Goal: Check status: Check status

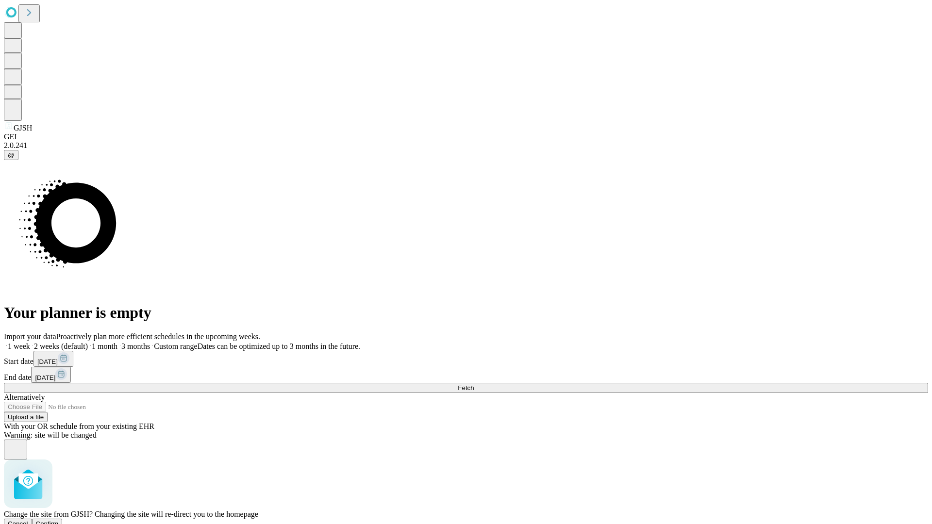
click at [59, 520] on span "Confirm" at bounding box center [47, 523] width 23 height 7
click at [30, 342] on label "1 week" at bounding box center [17, 346] width 26 height 8
click at [474, 384] on span "Fetch" at bounding box center [466, 387] width 16 height 7
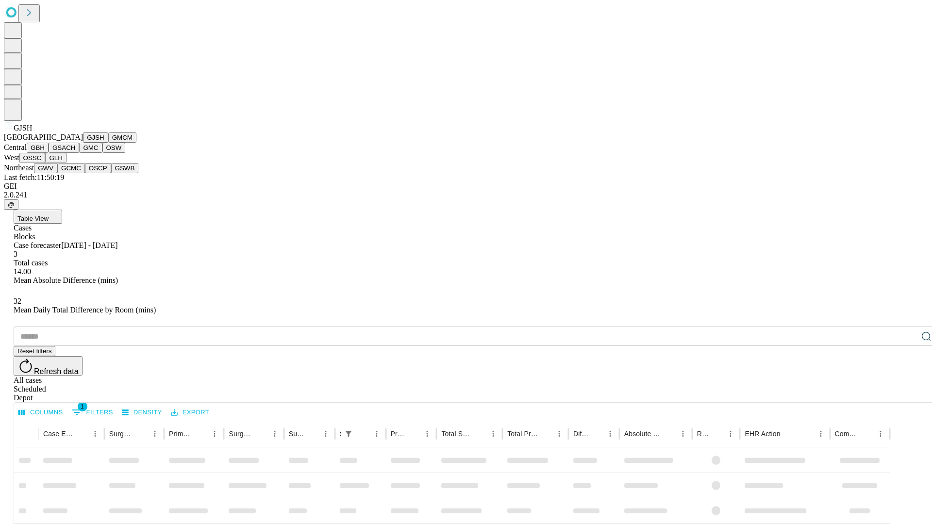
click at [108, 143] on button "GMCM" at bounding box center [122, 137] width 28 height 10
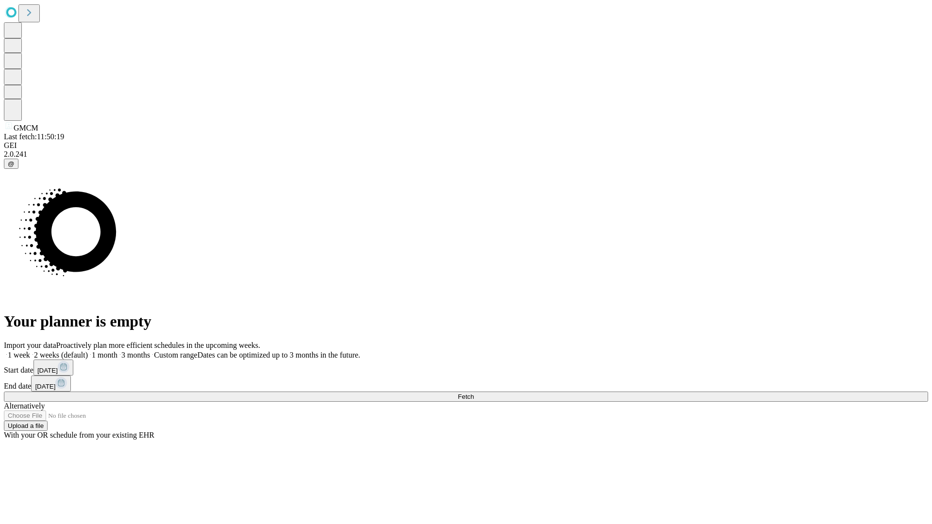
click at [30, 351] on label "1 week" at bounding box center [17, 355] width 26 height 8
click at [474, 393] on span "Fetch" at bounding box center [466, 396] width 16 height 7
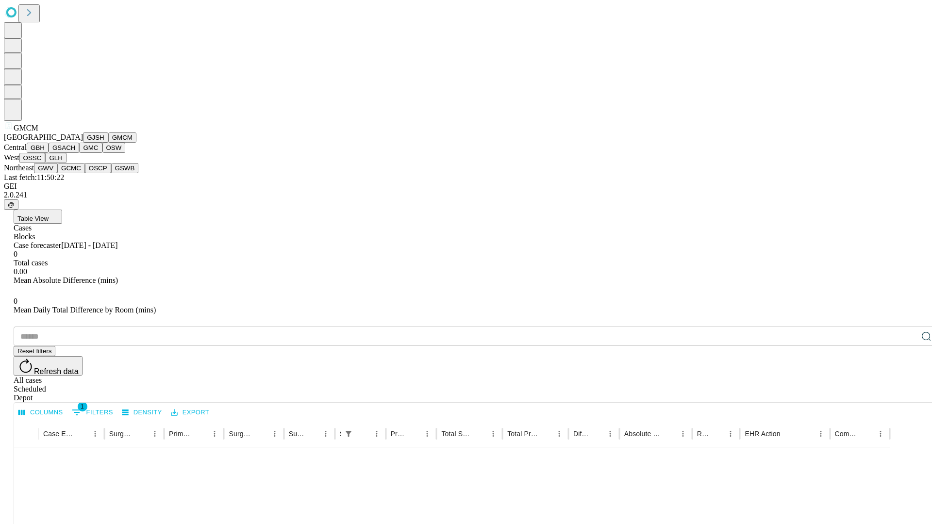
click at [49, 153] on button "GBH" at bounding box center [38, 148] width 22 height 10
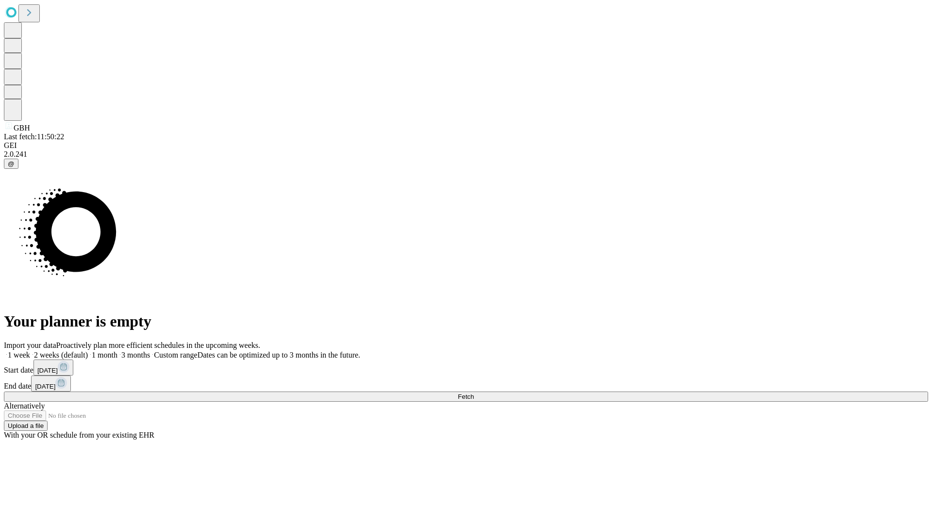
click at [474, 393] on span "Fetch" at bounding box center [466, 396] width 16 height 7
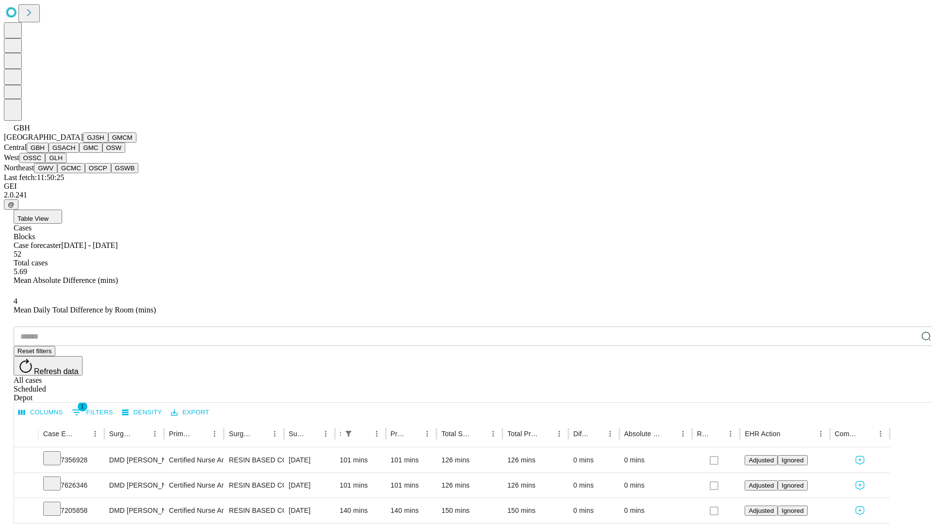
click at [75, 153] on button "GSACH" at bounding box center [64, 148] width 31 height 10
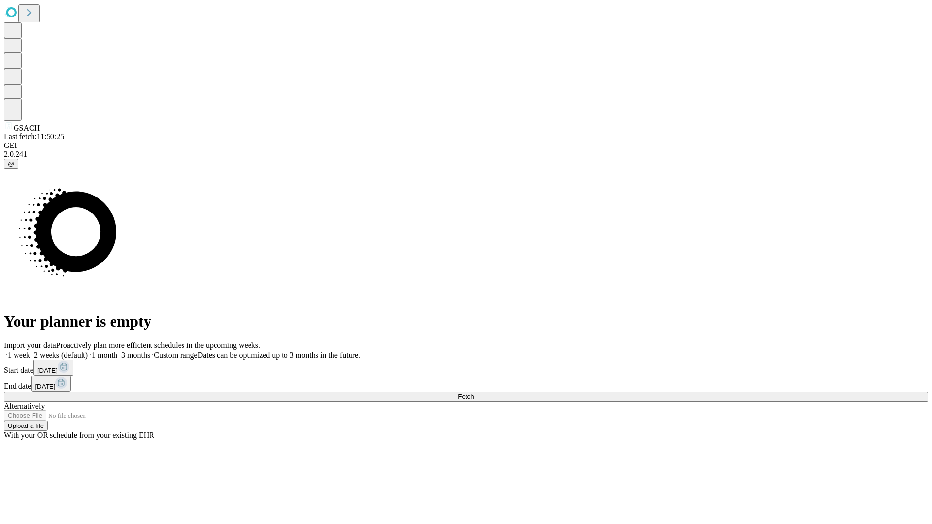
click at [30, 351] on label "1 week" at bounding box center [17, 355] width 26 height 8
click at [474, 393] on span "Fetch" at bounding box center [466, 396] width 16 height 7
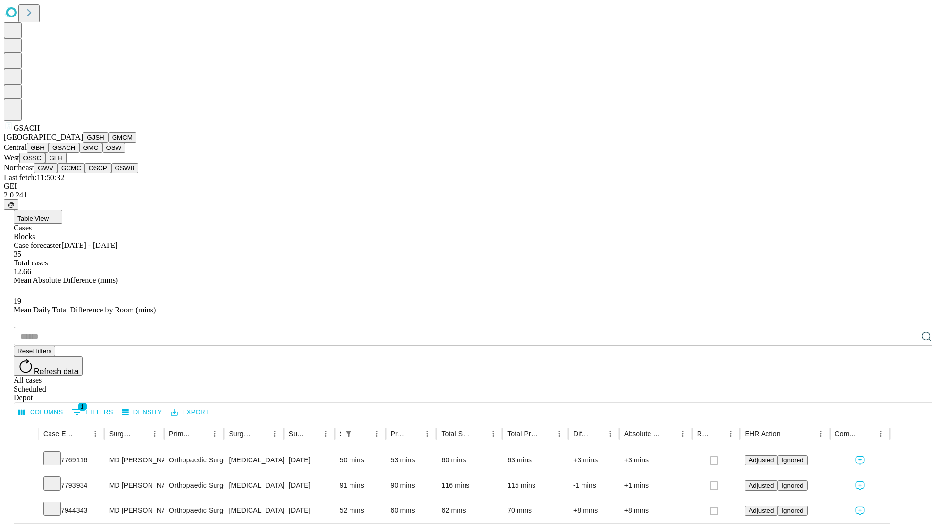
click at [79, 153] on button "GMC" at bounding box center [90, 148] width 23 height 10
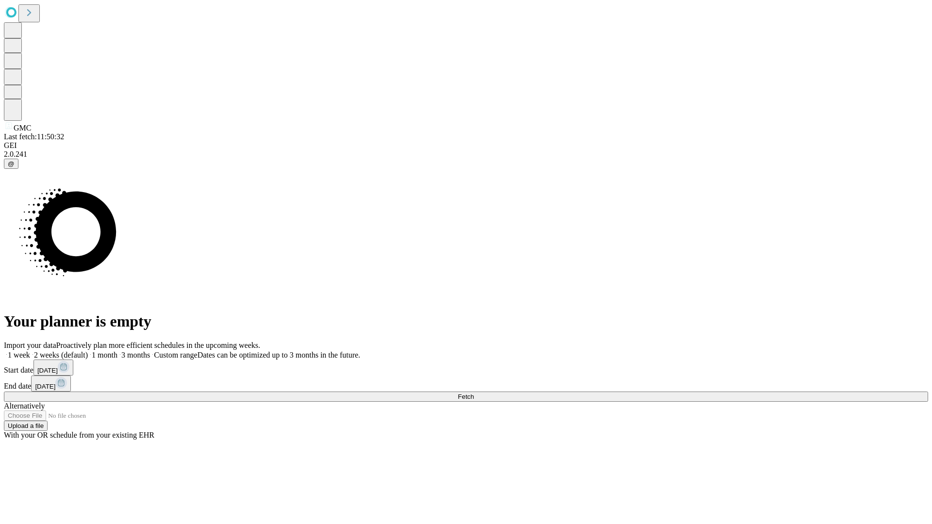
click at [30, 351] on label "1 week" at bounding box center [17, 355] width 26 height 8
click at [474, 393] on span "Fetch" at bounding box center [466, 396] width 16 height 7
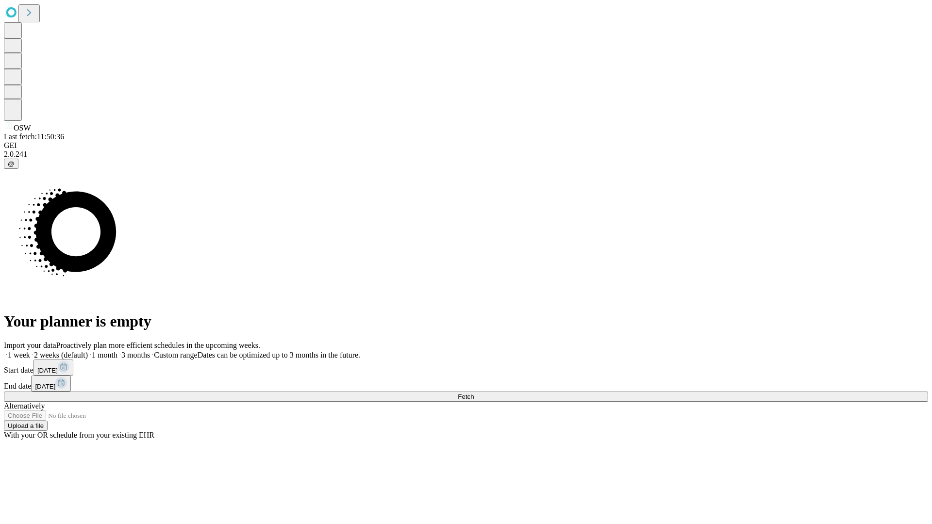
click at [30, 351] on label "1 week" at bounding box center [17, 355] width 26 height 8
click at [474, 393] on span "Fetch" at bounding box center [466, 396] width 16 height 7
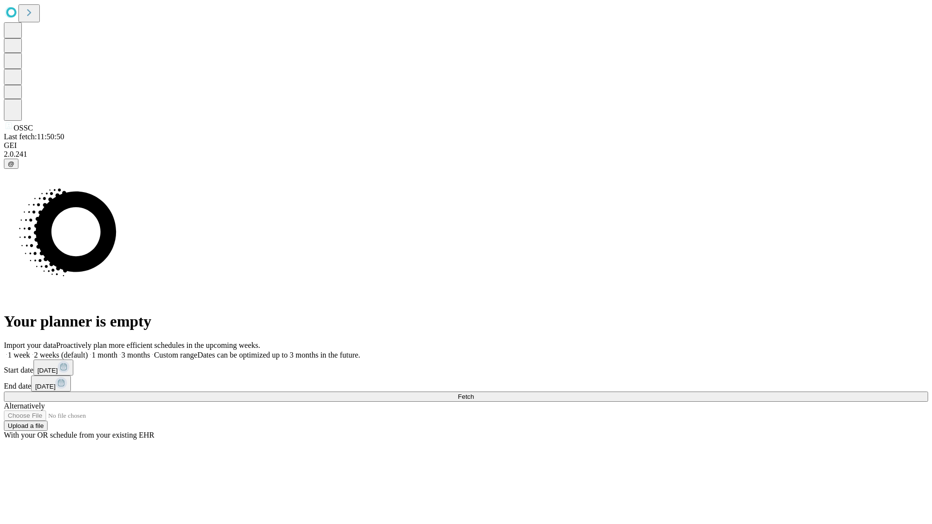
click at [30, 351] on label "1 week" at bounding box center [17, 355] width 26 height 8
click at [474, 393] on span "Fetch" at bounding box center [466, 396] width 16 height 7
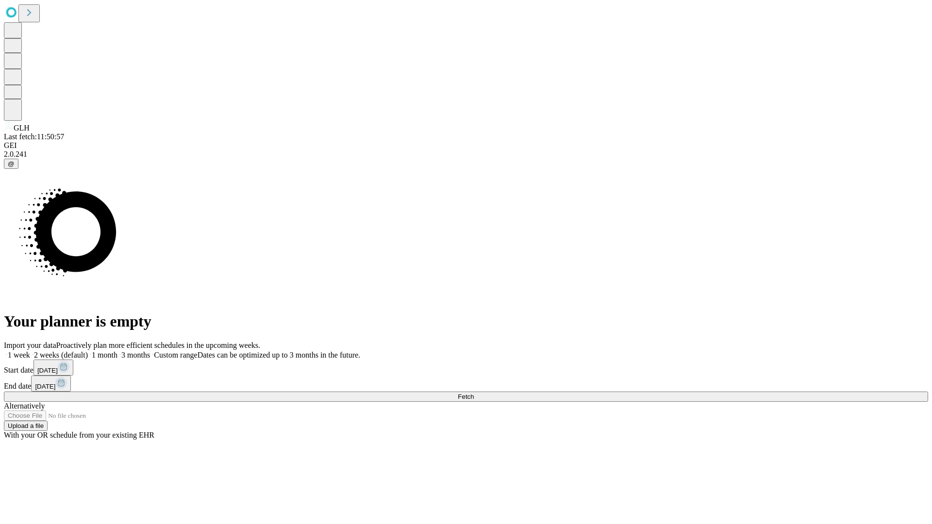
click at [30, 351] on label "1 week" at bounding box center [17, 355] width 26 height 8
click at [474, 393] on span "Fetch" at bounding box center [466, 396] width 16 height 7
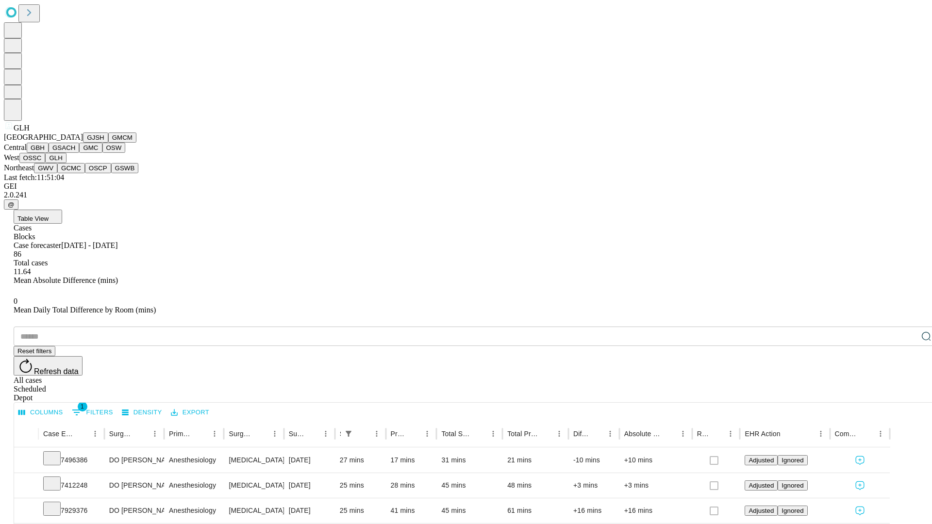
click at [57, 173] on button "GWV" at bounding box center [45, 168] width 23 height 10
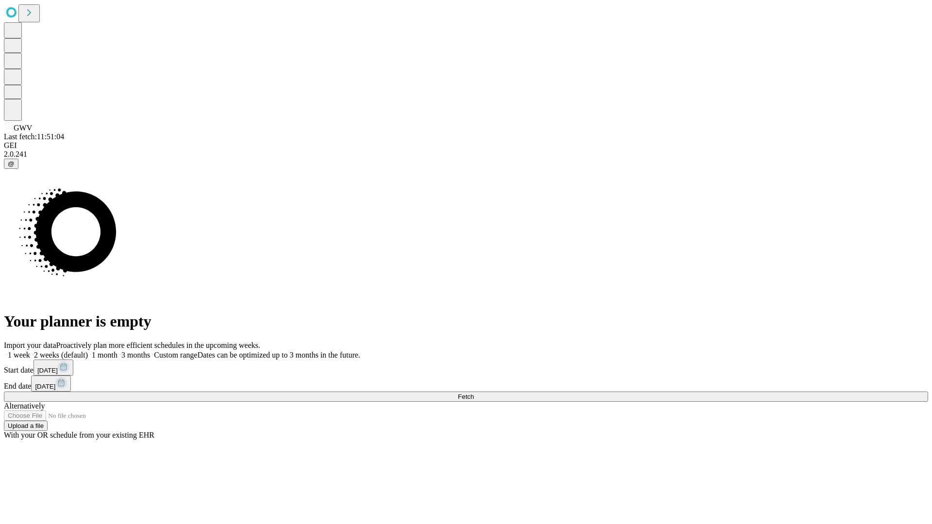
click at [30, 351] on label "1 week" at bounding box center [17, 355] width 26 height 8
click at [474, 393] on span "Fetch" at bounding box center [466, 396] width 16 height 7
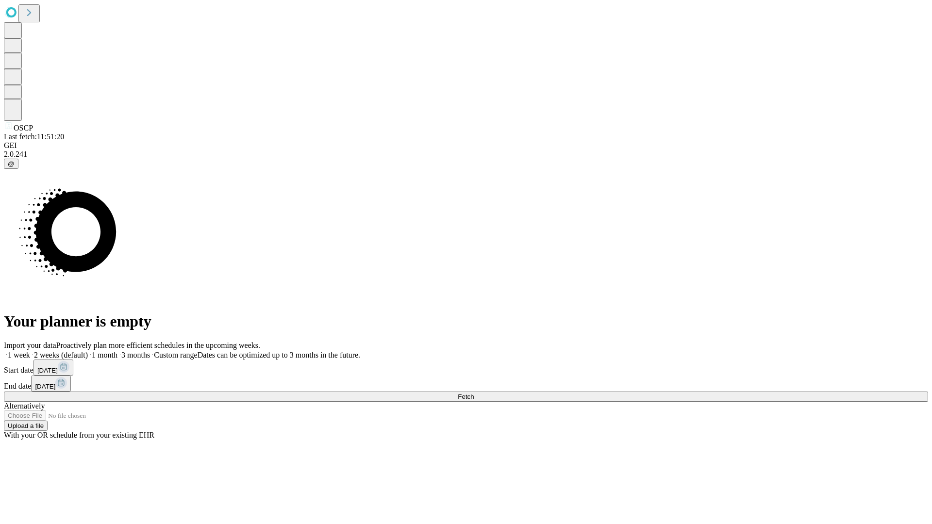
click at [474, 393] on span "Fetch" at bounding box center [466, 396] width 16 height 7
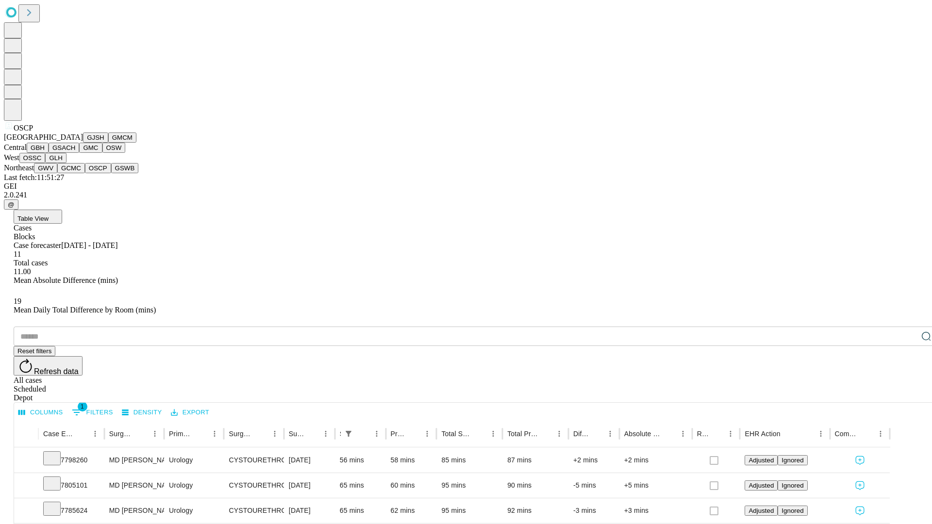
click at [111, 173] on button "GSWB" at bounding box center [125, 168] width 28 height 10
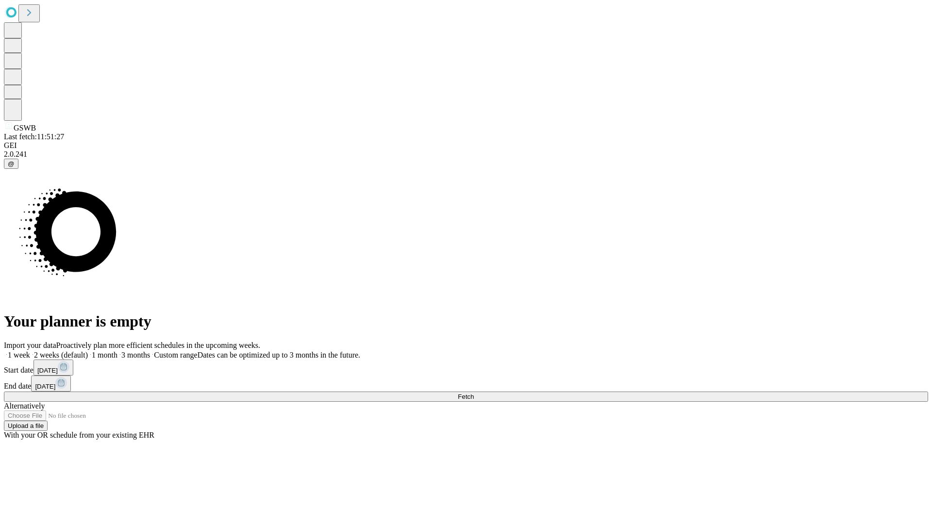
click at [474, 393] on span "Fetch" at bounding box center [466, 396] width 16 height 7
